Goal: Feedback & Contribution: Contribute content

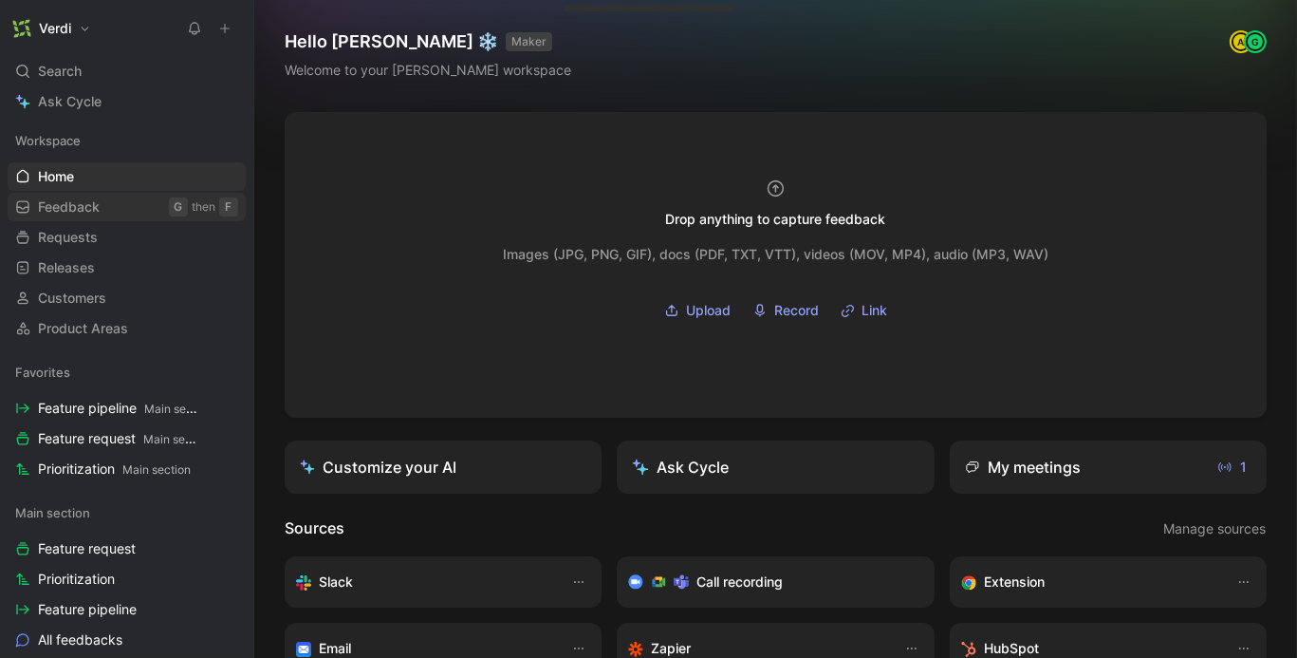
click at [164, 212] on link "Feedback G then F" at bounding box center [127, 207] width 238 height 28
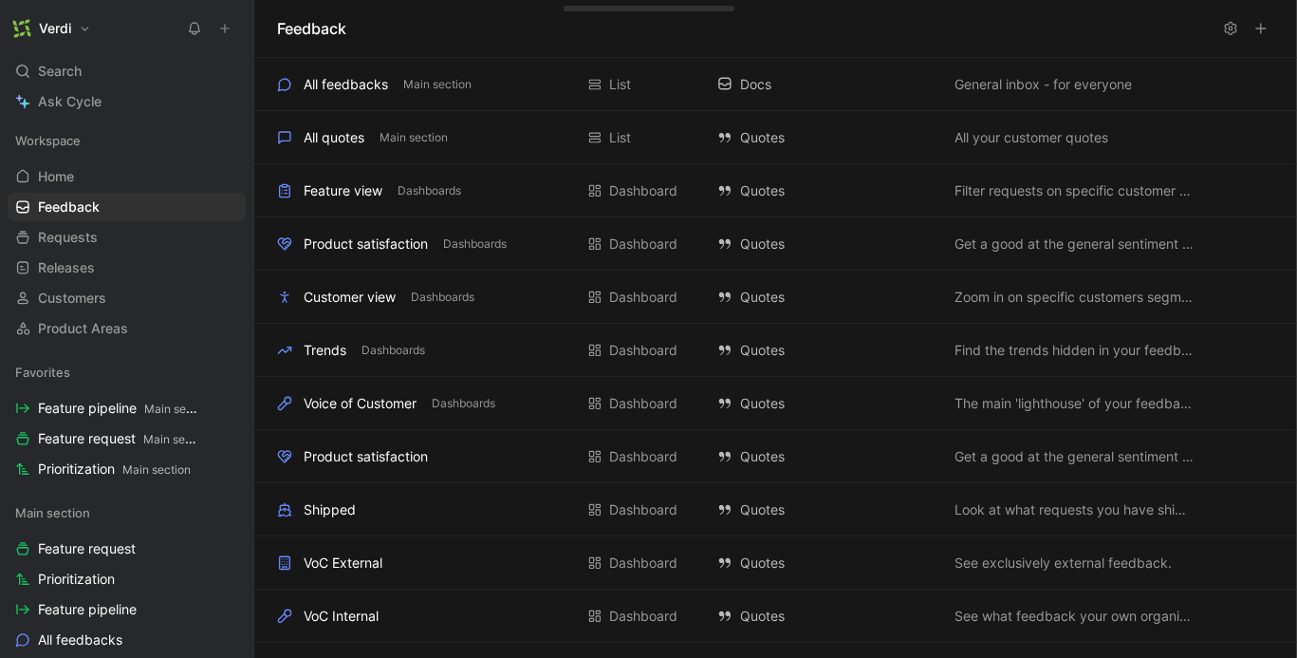
click at [225, 36] on button at bounding box center [225, 28] width 27 height 27
click at [121, 446] on span "Feature request Main section" at bounding box center [117, 439] width 159 height 20
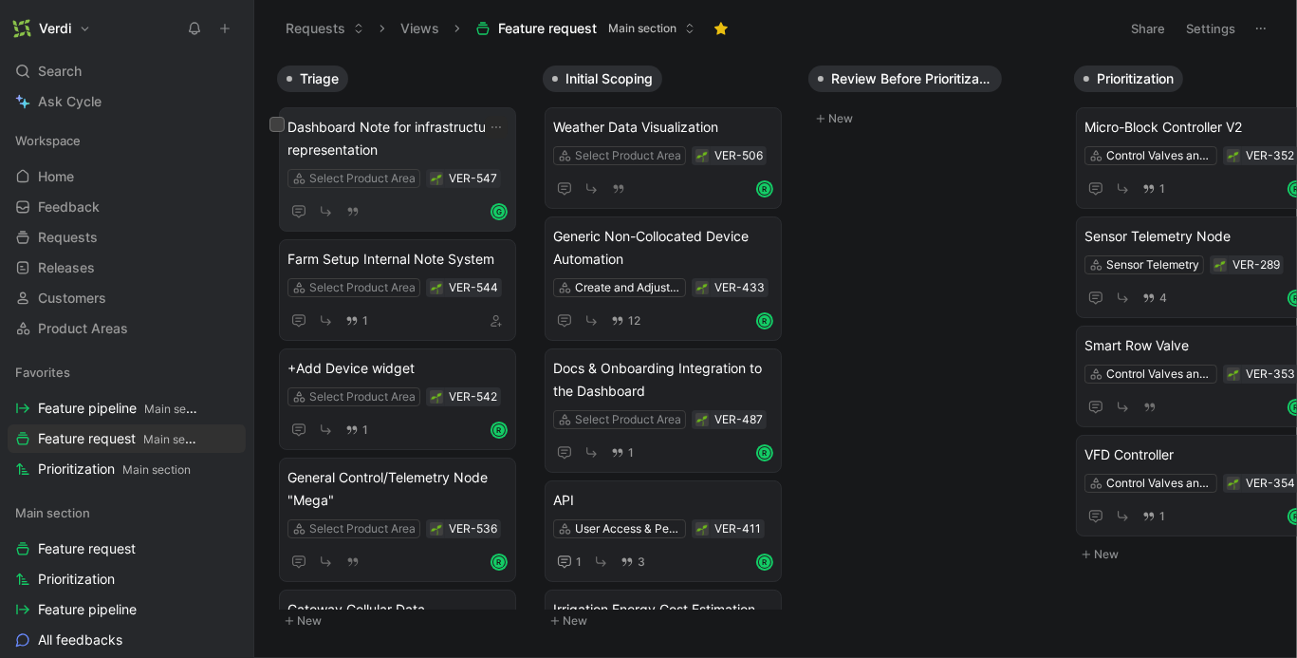
click at [438, 143] on span "Dashboard Note for infrastructure representation" at bounding box center [398, 139] width 220 height 46
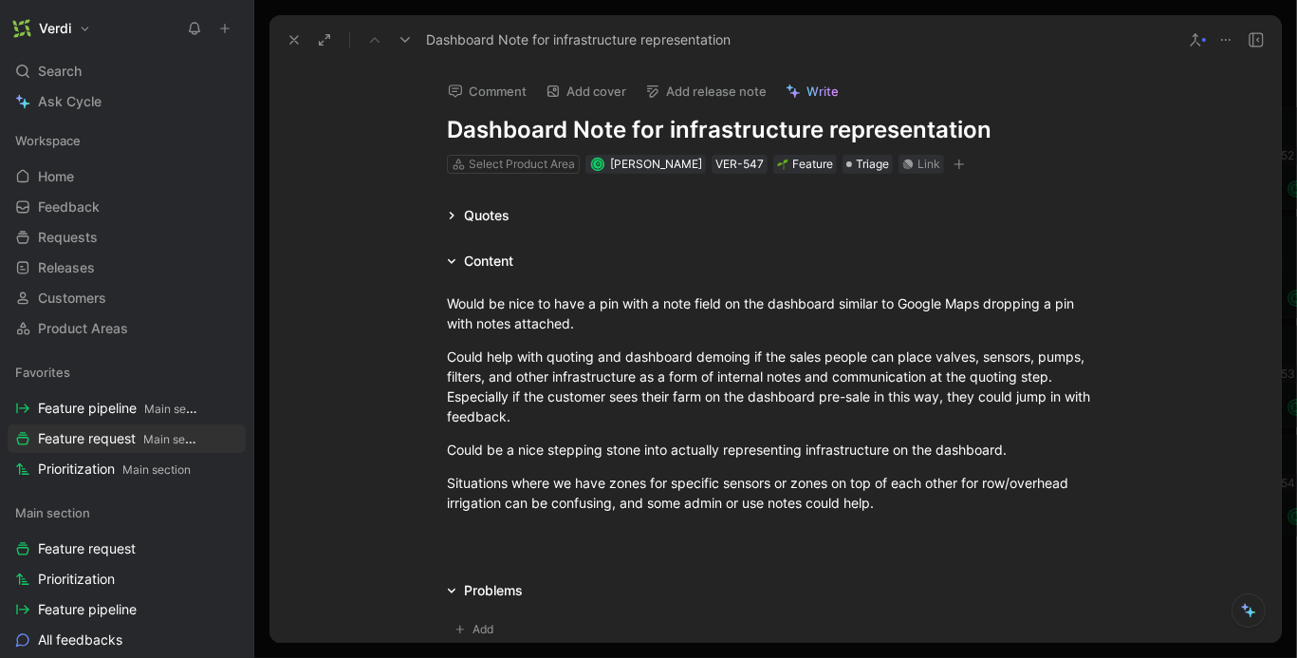
click at [483, 217] on div "Quotes" at bounding box center [487, 215] width 46 height 23
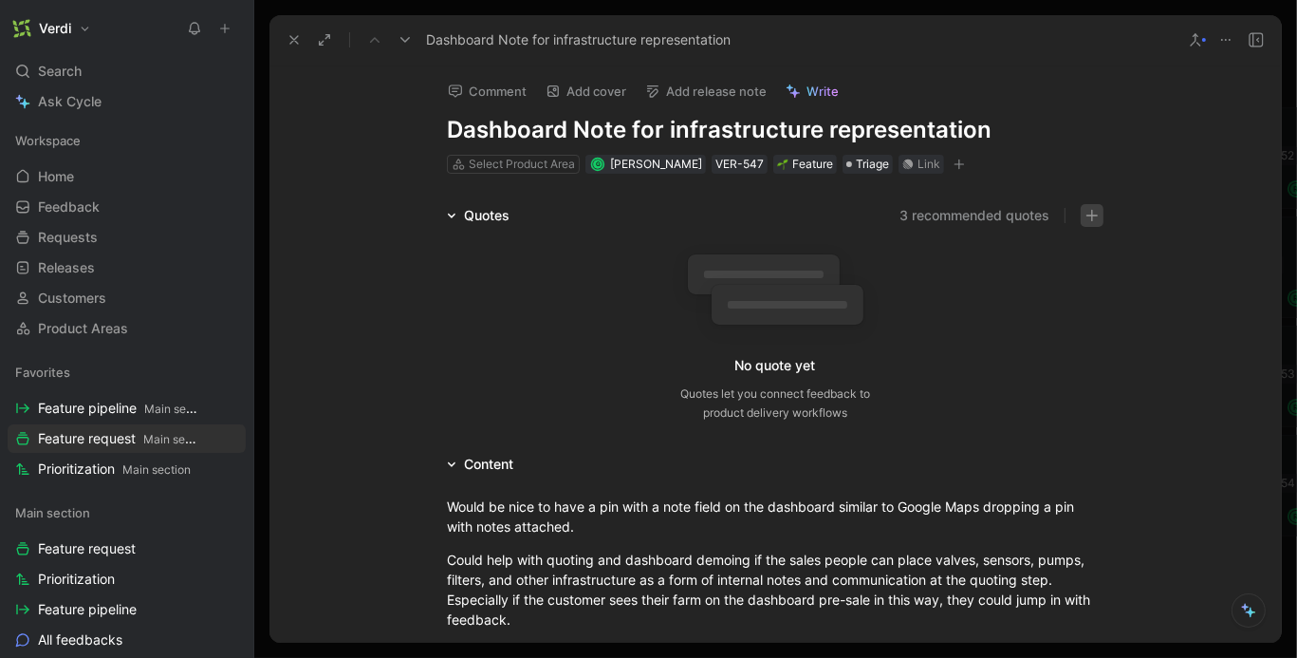
click at [1089, 206] on button "button" at bounding box center [1092, 215] width 23 height 23
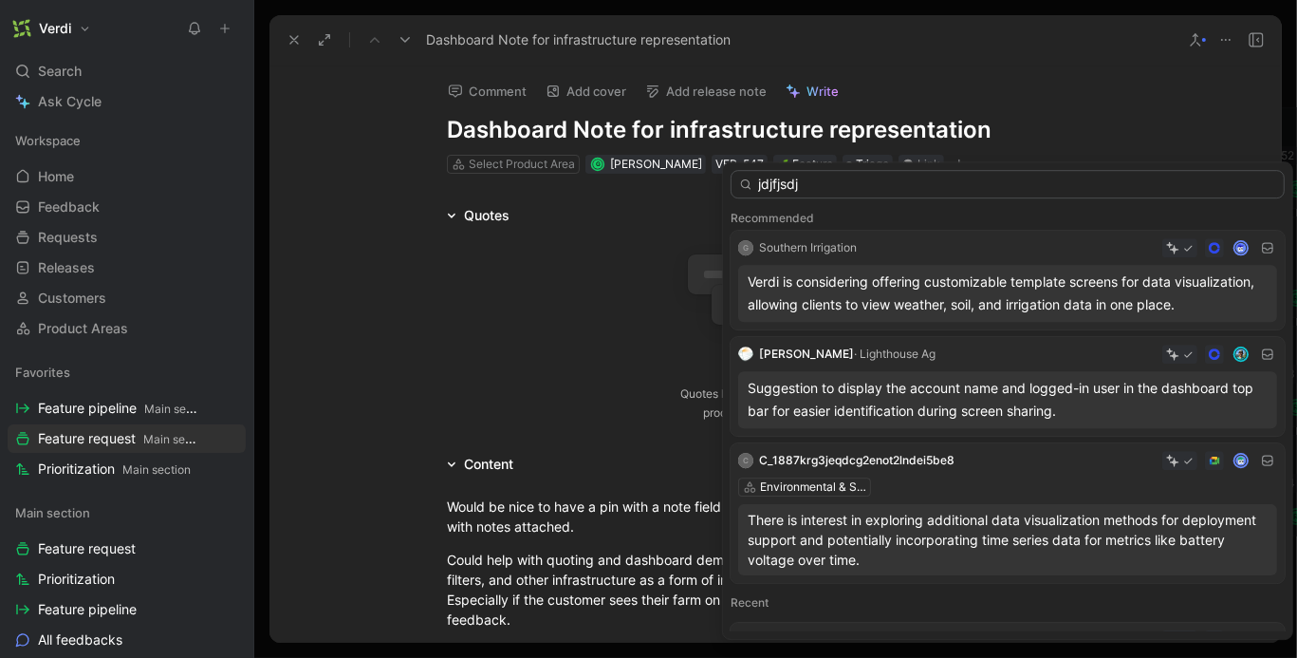
type input "jdjfjsdjf"
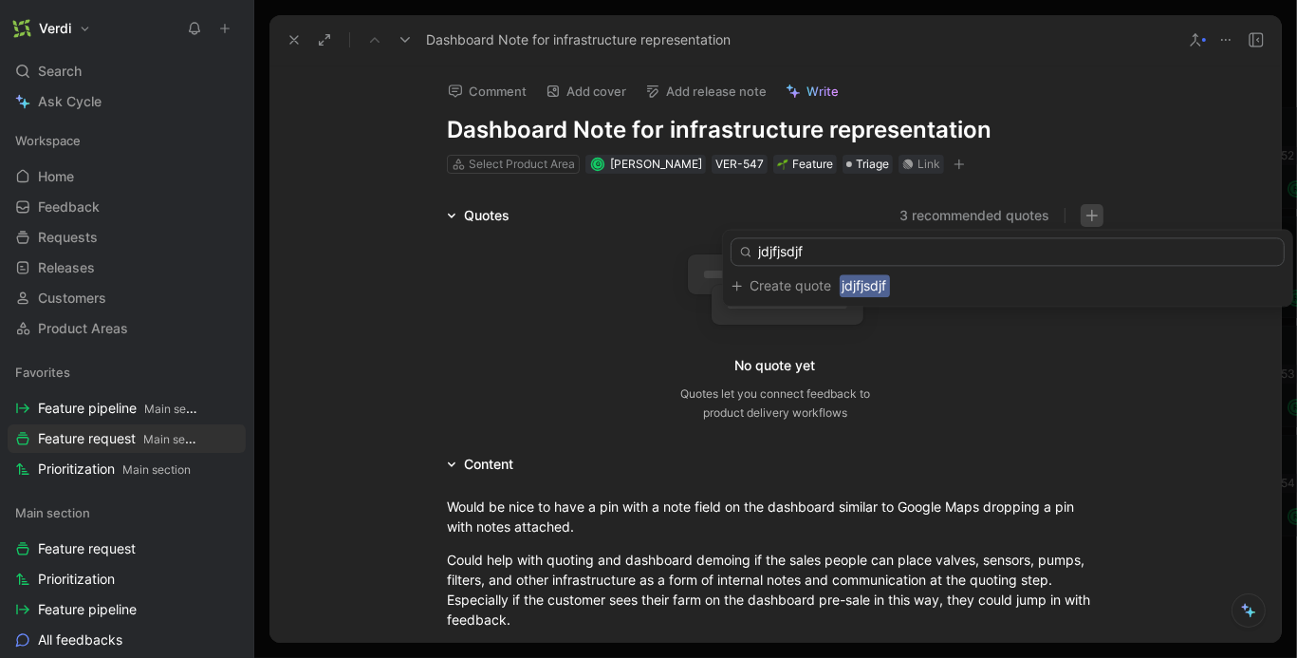
click at [773, 250] on input "jdjfjsdjf" at bounding box center [1008, 251] width 554 height 28
click at [1094, 209] on icon "button" at bounding box center [1092, 215] width 13 height 13
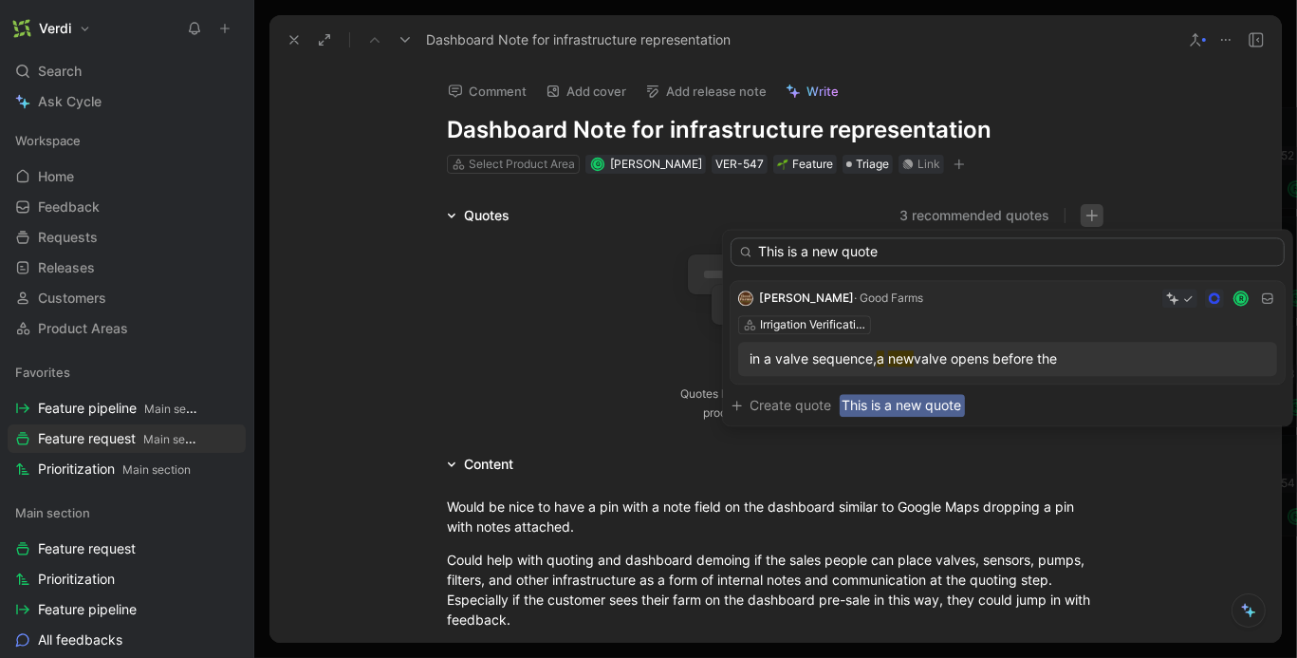
type input "This is a new quote"
